Goal: Task Accomplishment & Management: Manage account settings

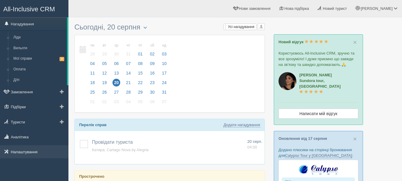
click at [21, 149] on link "Налаштування" at bounding box center [34, 151] width 68 height 13
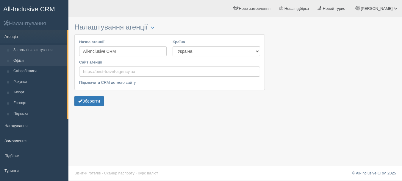
click at [50, 62] on link "Офіси" at bounding box center [39, 60] width 56 height 11
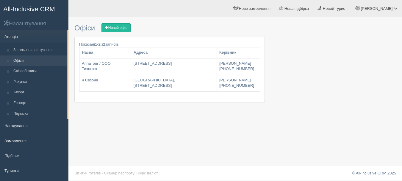
click at [45, 10] on span "All-Inclusive CRM" at bounding box center [29, 8] width 52 height 7
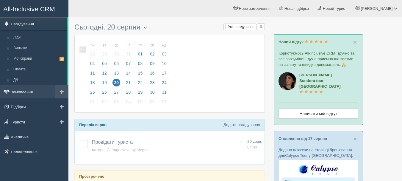
click at [32, 95] on link "Замовлення" at bounding box center [34, 91] width 68 height 13
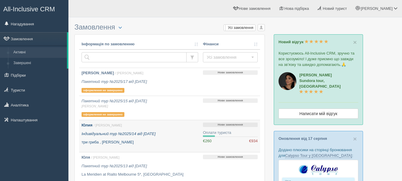
click at [174, 132] on p "Індивідуальний тур №2025/14 від 21.05.2025" at bounding box center [140, 134] width 117 height 6
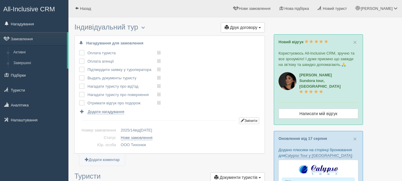
click at [50, 6] on span "All-Inclusive CRM" at bounding box center [29, 8] width 52 height 7
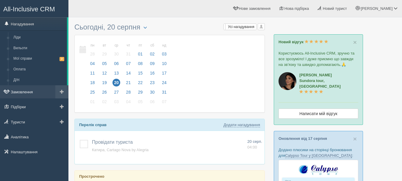
click at [41, 91] on link "Замовлення" at bounding box center [34, 91] width 68 height 13
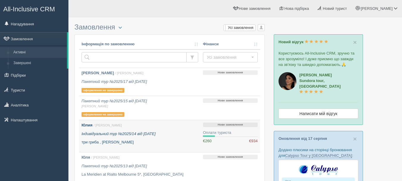
click at [162, 136] on p "Індивідуальний тур №2025/14 від [DATE]" at bounding box center [140, 134] width 117 height 6
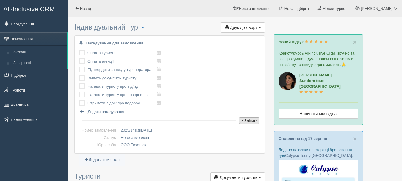
click at [248, 120] on button "Змінити" at bounding box center [249, 120] width 20 height 7
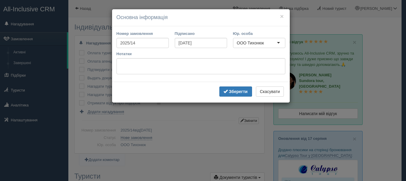
click at [280, 43] on div "ООО Тихонюк" at bounding box center [259, 43] width 52 height 10
click at [218, 123] on div "× Основна інформація Номер замовлення 2025/14 Підписано [DATE] Юр. особа ООО Ти…" at bounding box center [203, 90] width 406 height 181
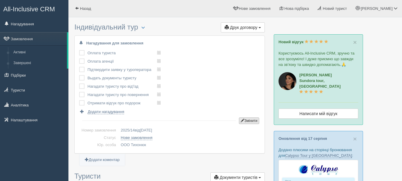
click at [249, 119] on button "Змінити" at bounding box center [249, 120] width 20 height 7
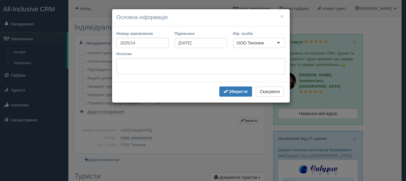
click at [212, 130] on div "× Основна інформація Номер замовлення 2025/14 Підписано [DATE] Юр. особа ООО Ти…" at bounding box center [203, 90] width 406 height 181
